Goal: Transaction & Acquisition: Register for event/course

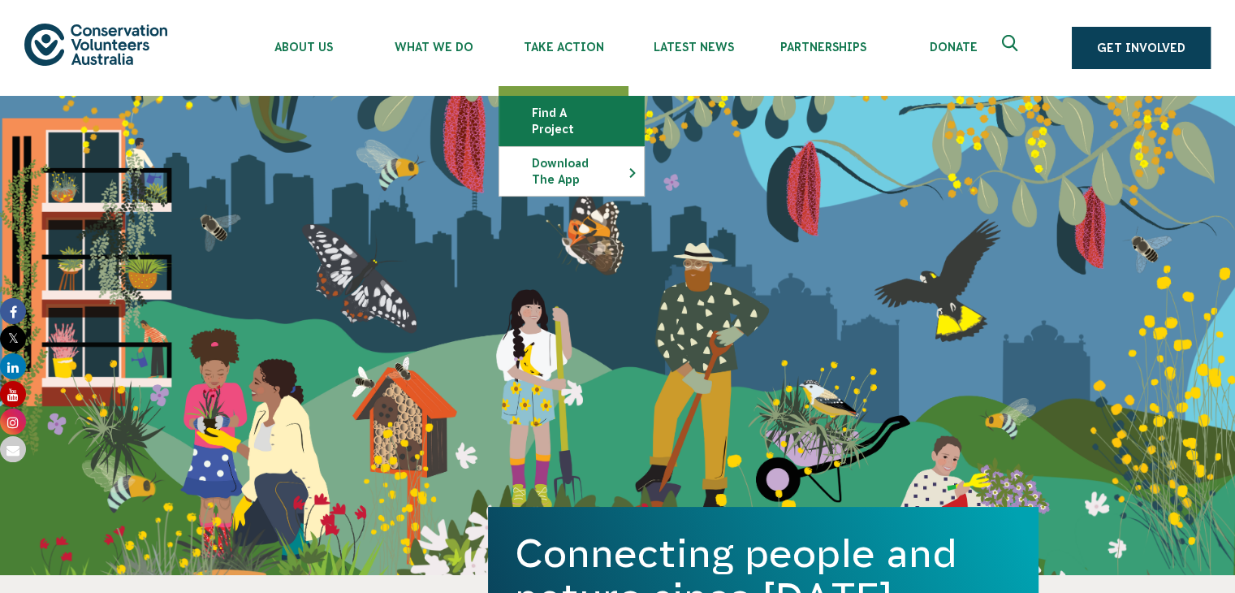
click at [565, 114] on link "Find a project" at bounding box center [572, 121] width 145 height 49
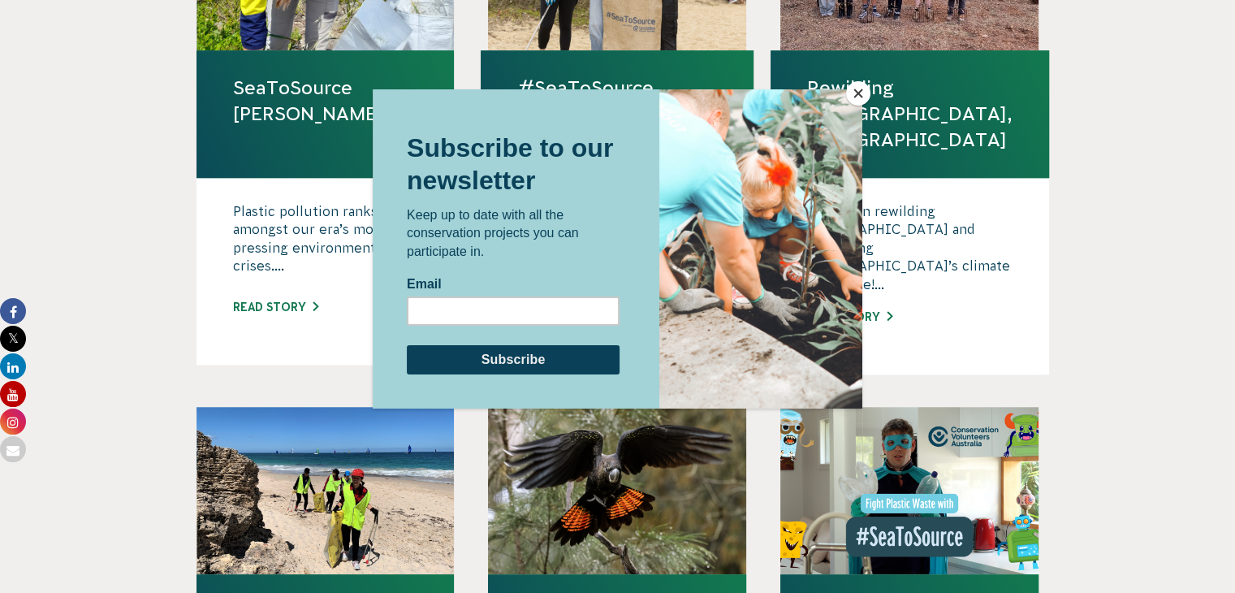
scroll to position [1170, 0]
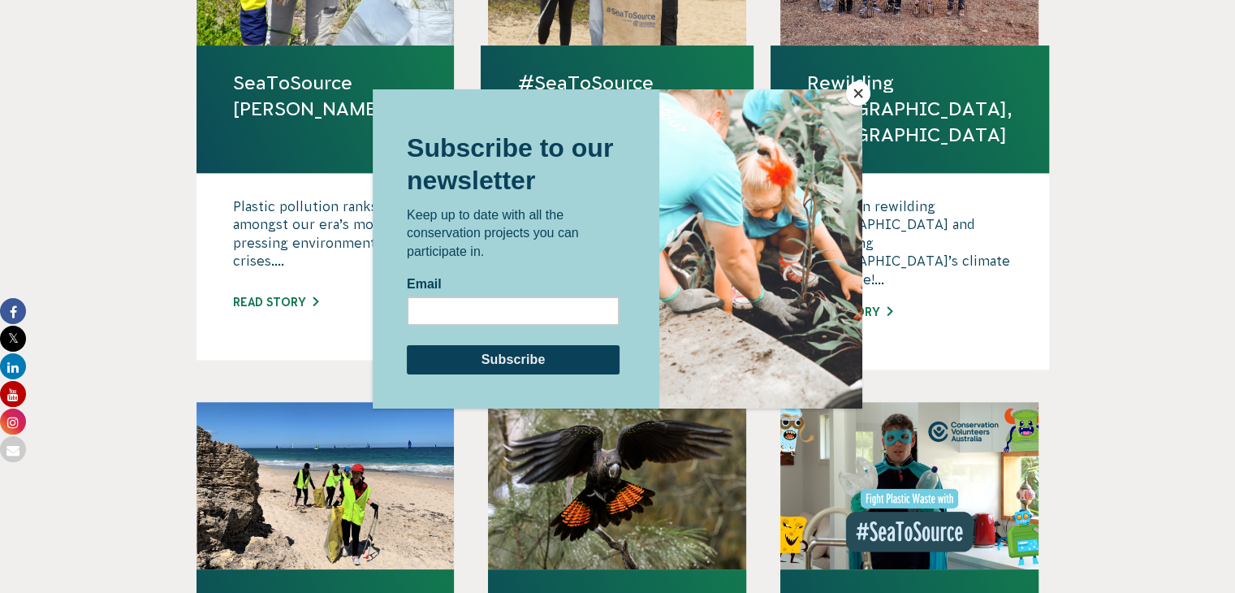
click at [854, 96] on button "Close" at bounding box center [858, 93] width 24 height 24
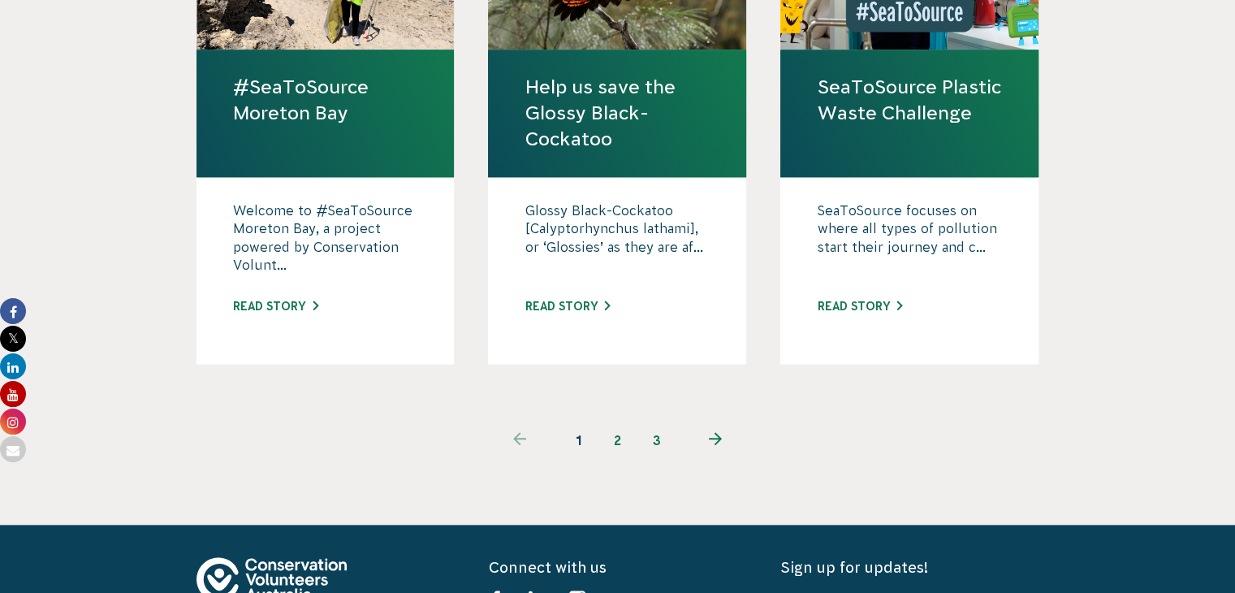
scroll to position [1754, 0]
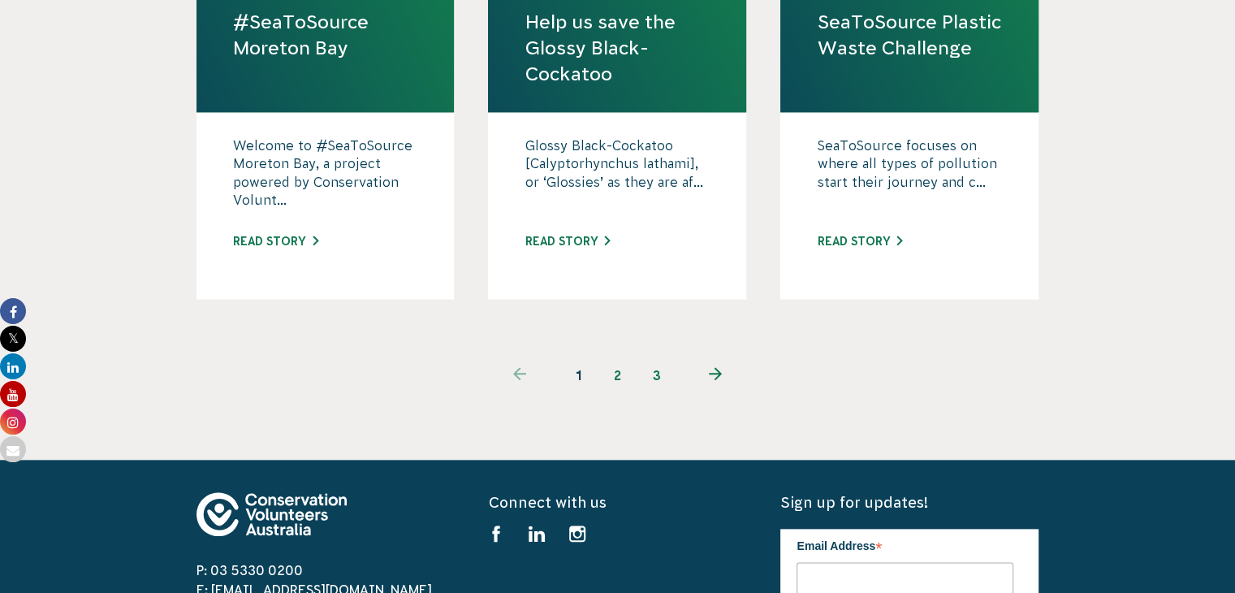
click at [619, 356] on link "2" at bounding box center [618, 375] width 39 height 39
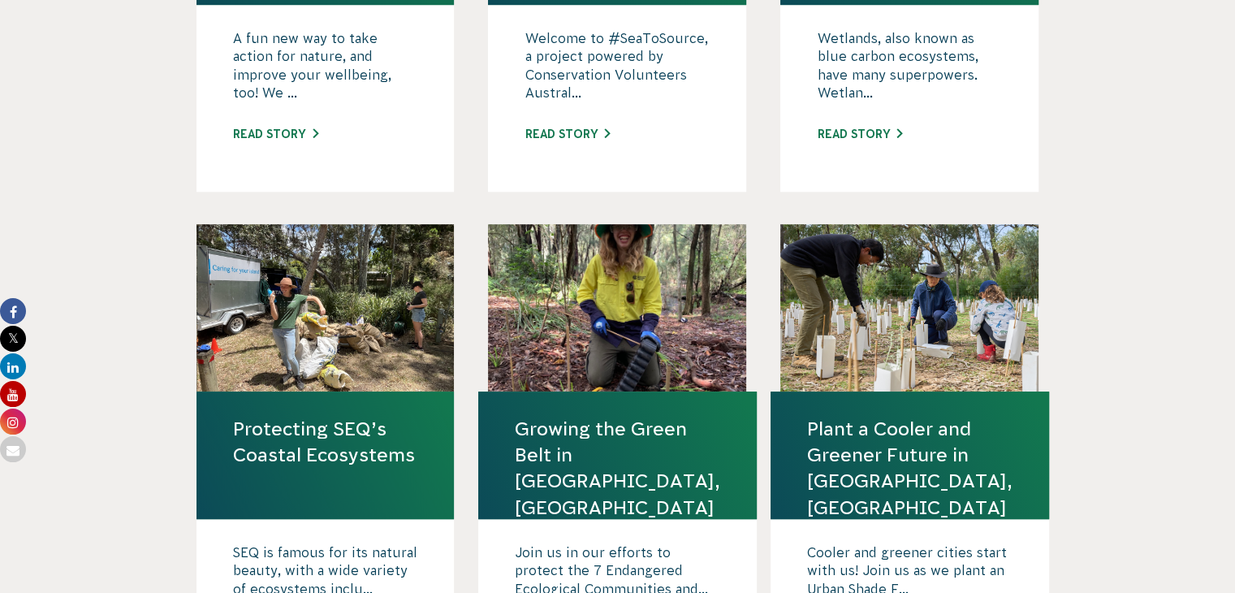
scroll to position [877, 0]
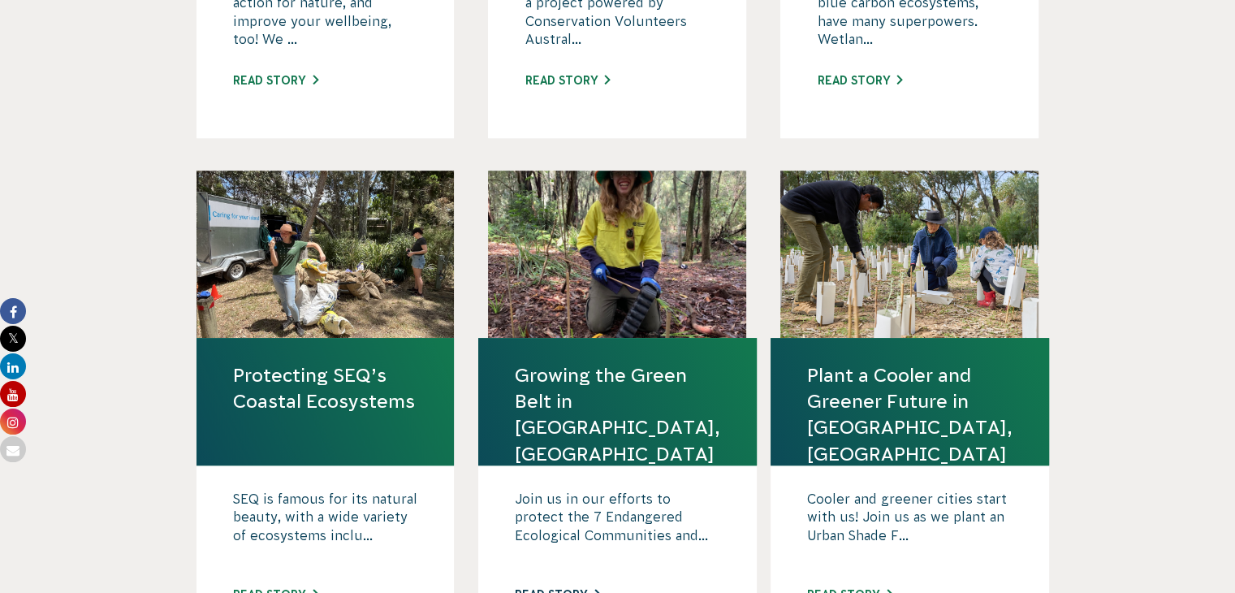
click at [551, 588] on link "Read story" at bounding box center [557, 594] width 85 height 13
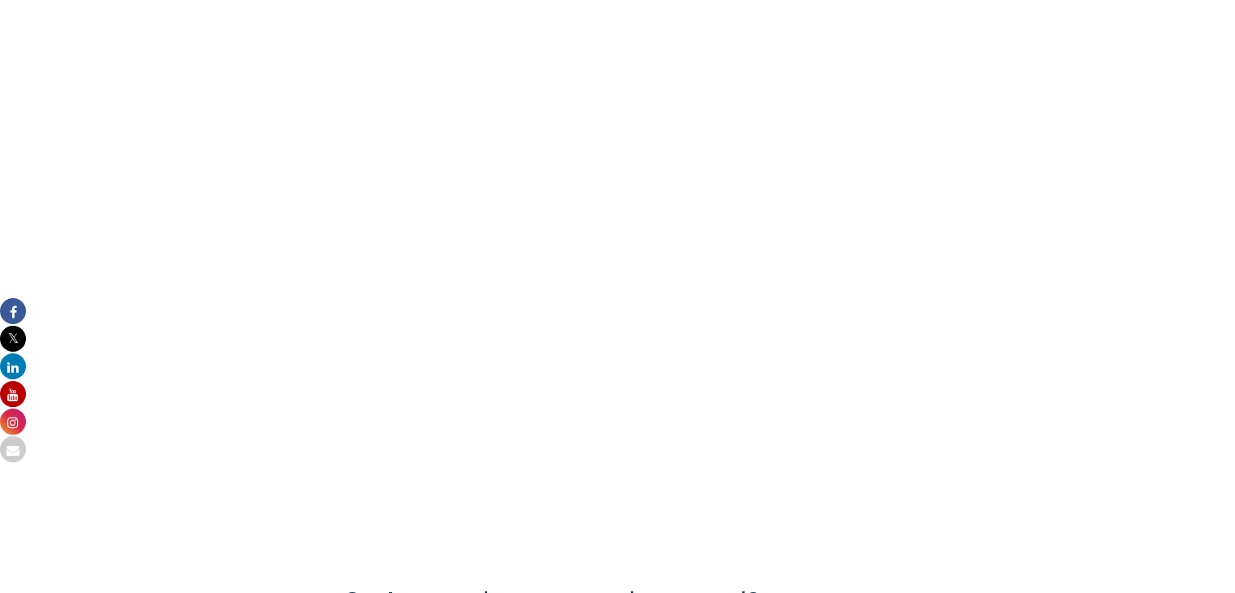
scroll to position [1197, 0]
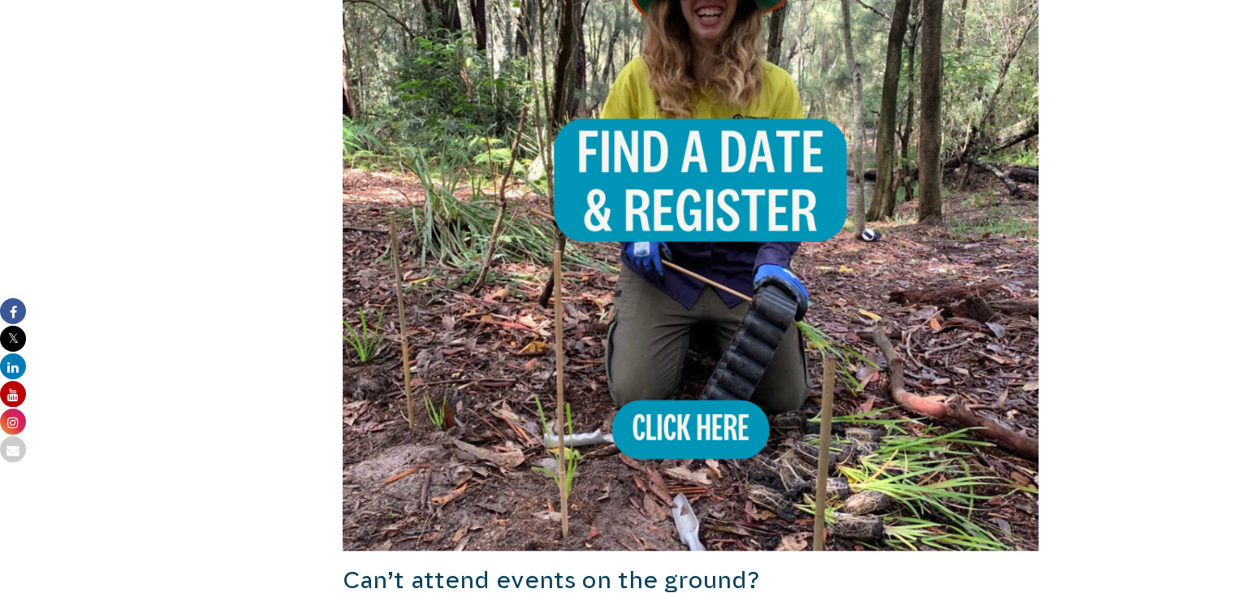
click at [693, 104] on img at bounding box center [691, 202] width 697 height 697
